Goal: Information Seeking & Learning: Learn about a topic

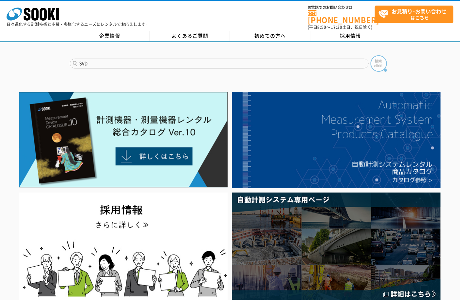
type input "SVD"
drag, startPoint x: 381, startPoint y: 54, endPoint x: 345, endPoint y: 73, distance: 40.6
click at [381, 55] on img at bounding box center [378, 63] width 16 height 16
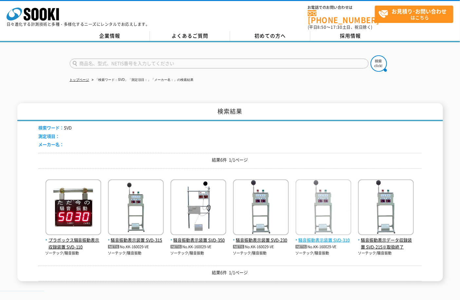
click at [334, 237] on span "騒音振動表示装置 SVD-310" at bounding box center [324, 240] width 56 height 7
